Goal: Transaction & Acquisition: Book appointment/travel/reservation

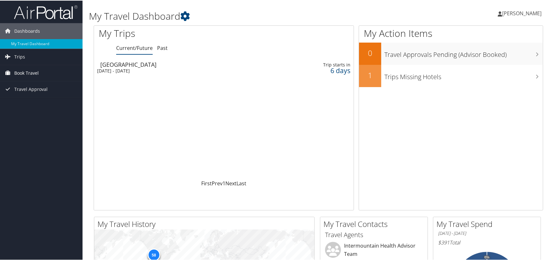
click at [18, 70] on span "Book Travel" at bounding box center [26, 72] width 24 height 16
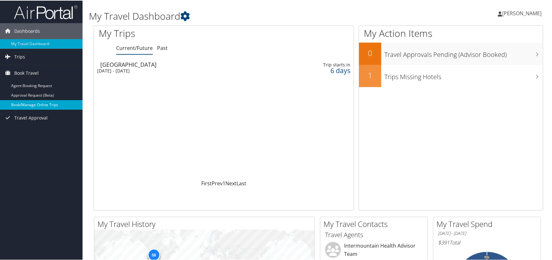
click at [40, 102] on link "Book/Manage Online Trips" at bounding box center [41, 104] width 83 height 10
